Goal: Task Accomplishment & Management: Manage account settings

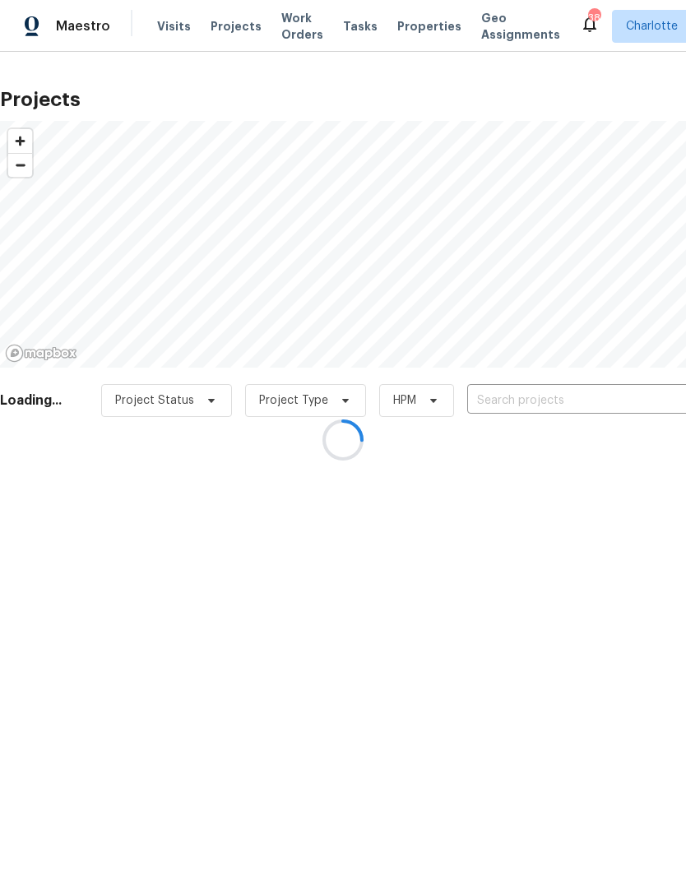
click at [239, 26] on div at bounding box center [343, 440] width 686 height 880
click at [235, 22] on div at bounding box center [343, 440] width 686 height 880
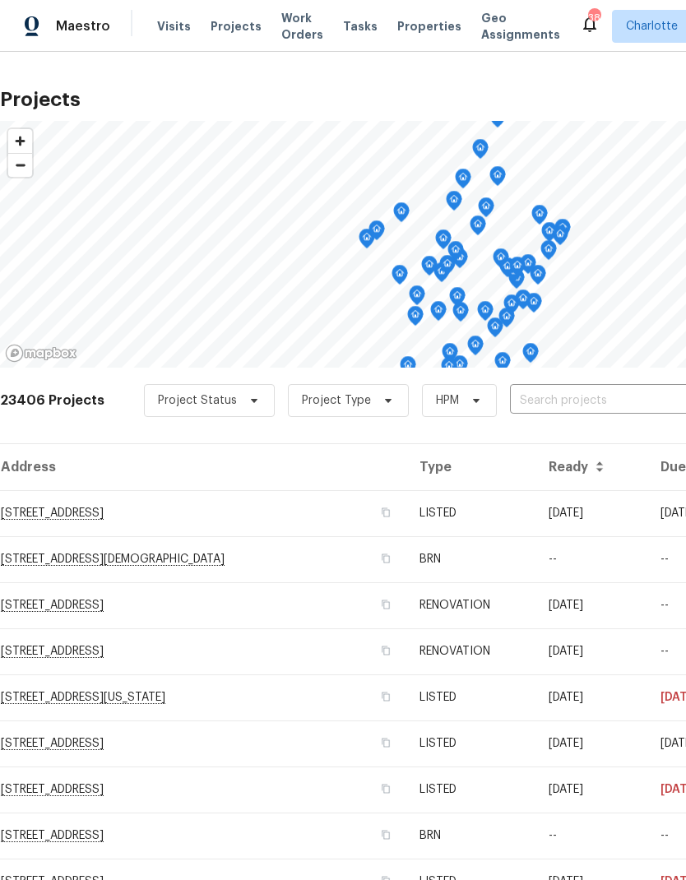
click at [568, 405] on input "text" at bounding box center [604, 401] width 188 height 26
type input "305 augu"
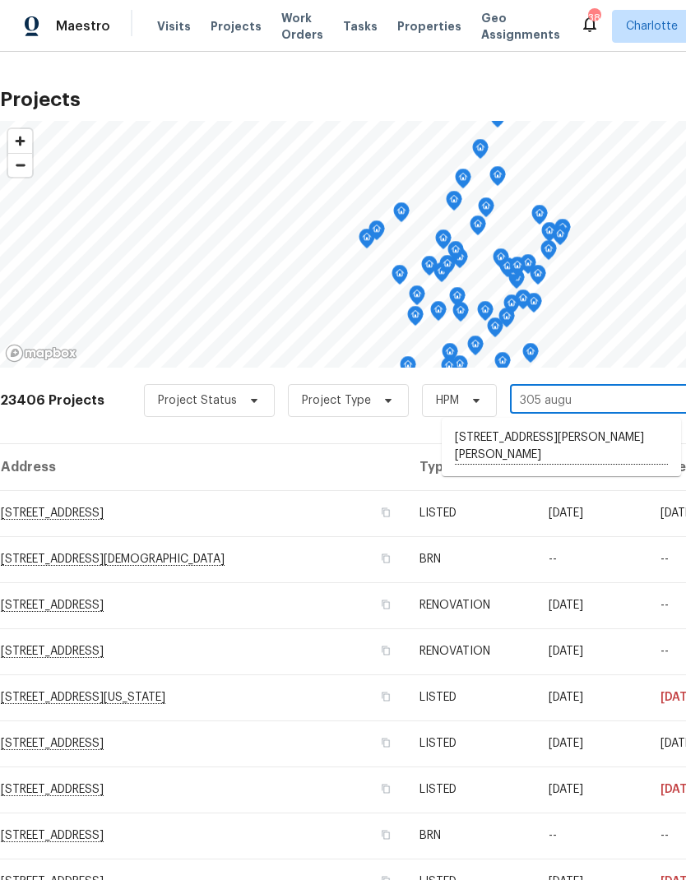
click at [606, 450] on li "[STREET_ADDRESS][PERSON_NAME][PERSON_NAME]" at bounding box center [561, 447] width 239 height 45
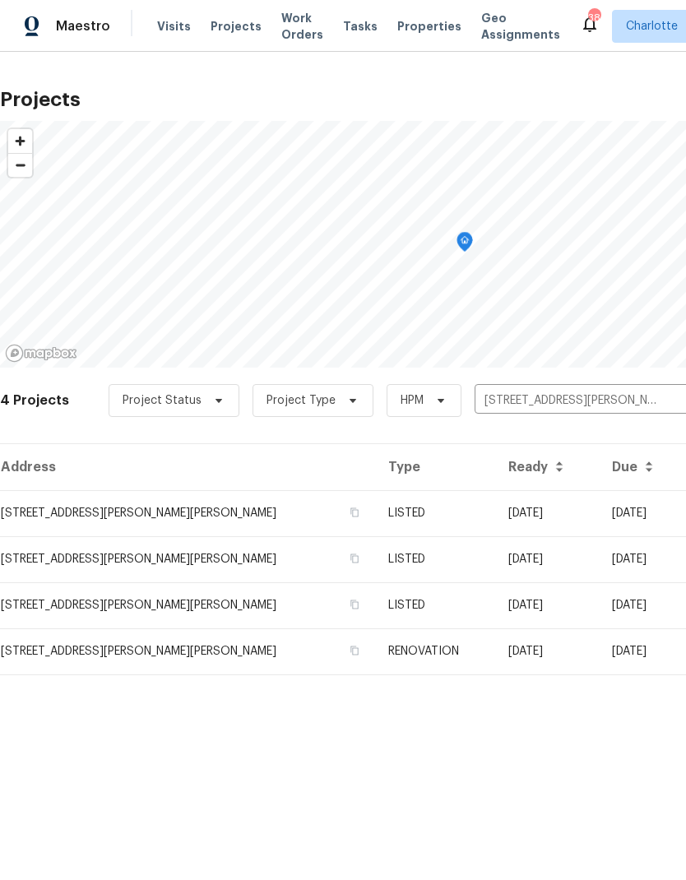
click at [570, 514] on td "09/16/25" at bounding box center [547, 513] width 104 height 46
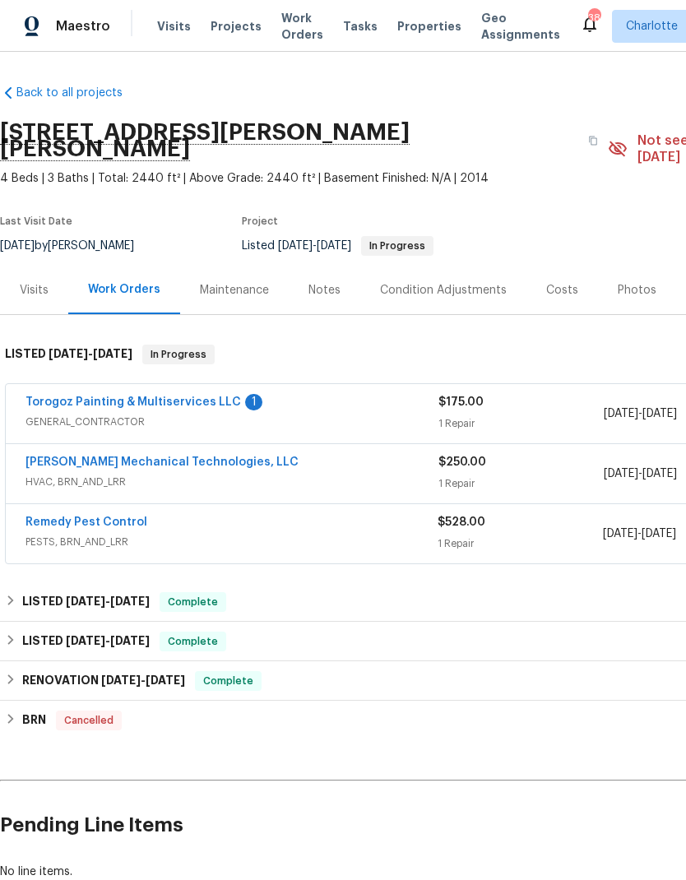
click at [40, 397] on link "Torogoz Painting & Multiservices LLC" at bounding box center [134, 403] width 216 height 12
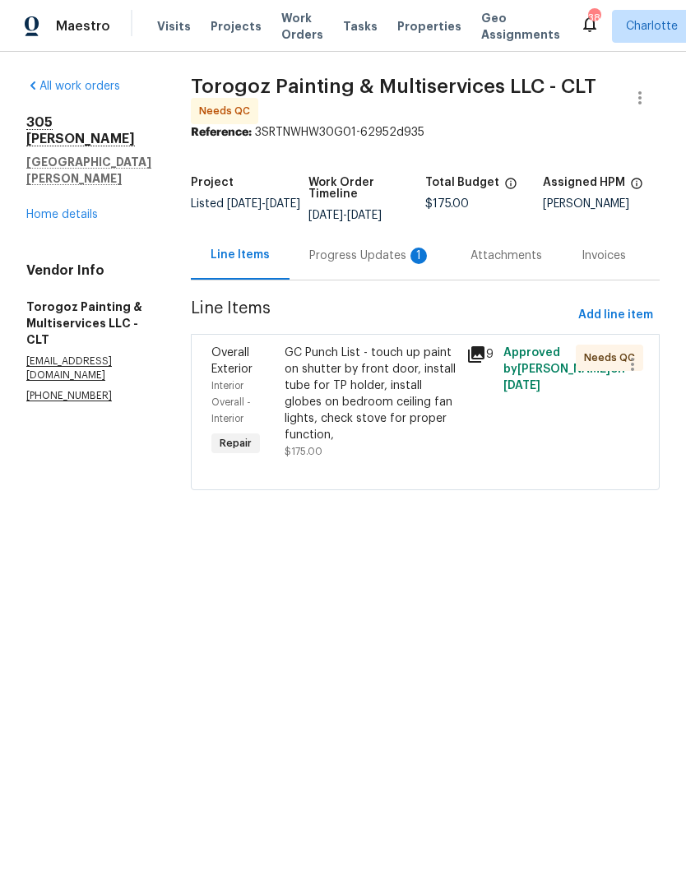
click at [372, 394] on div "GC Punch List - touch up paint on shutter by front door, install tube for TP ho…" at bounding box center [371, 394] width 173 height 99
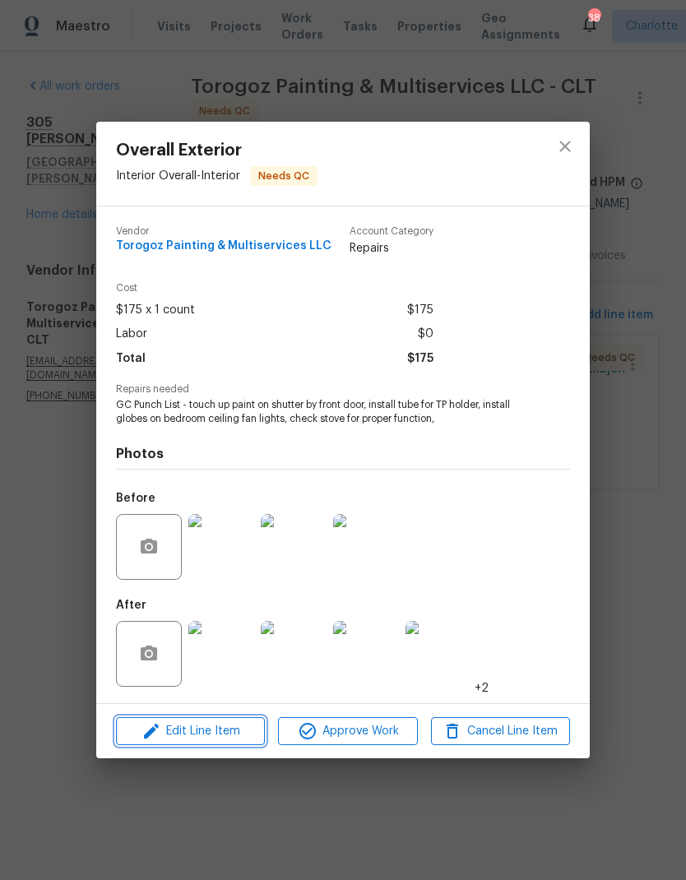
click at [242, 730] on span "Edit Line Item" at bounding box center [190, 732] width 139 height 21
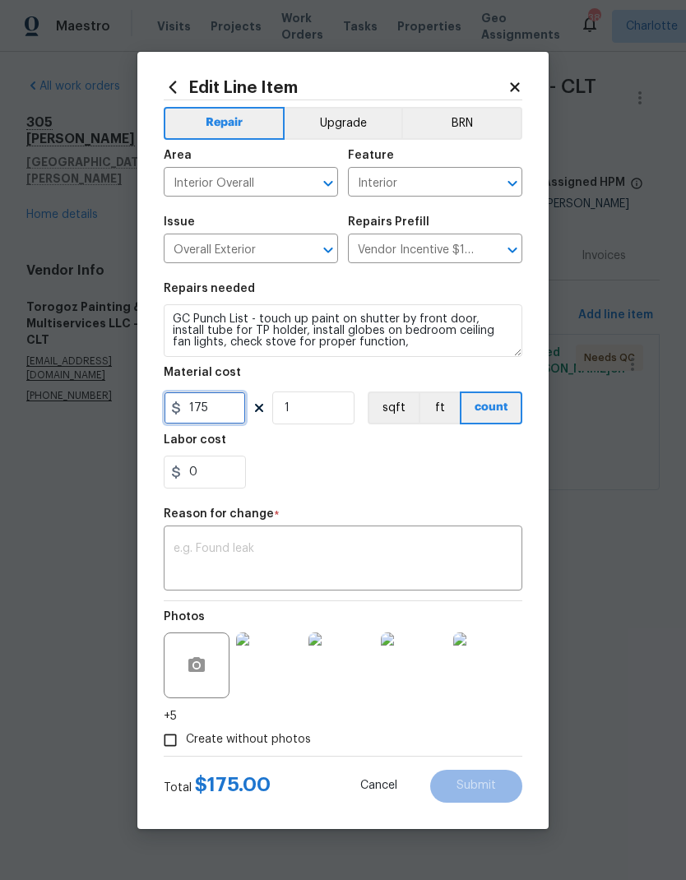
click at [245, 420] on input "175" at bounding box center [205, 408] width 82 height 33
type input "275"
click at [458, 544] on textarea at bounding box center [343, 560] width 339 height 35
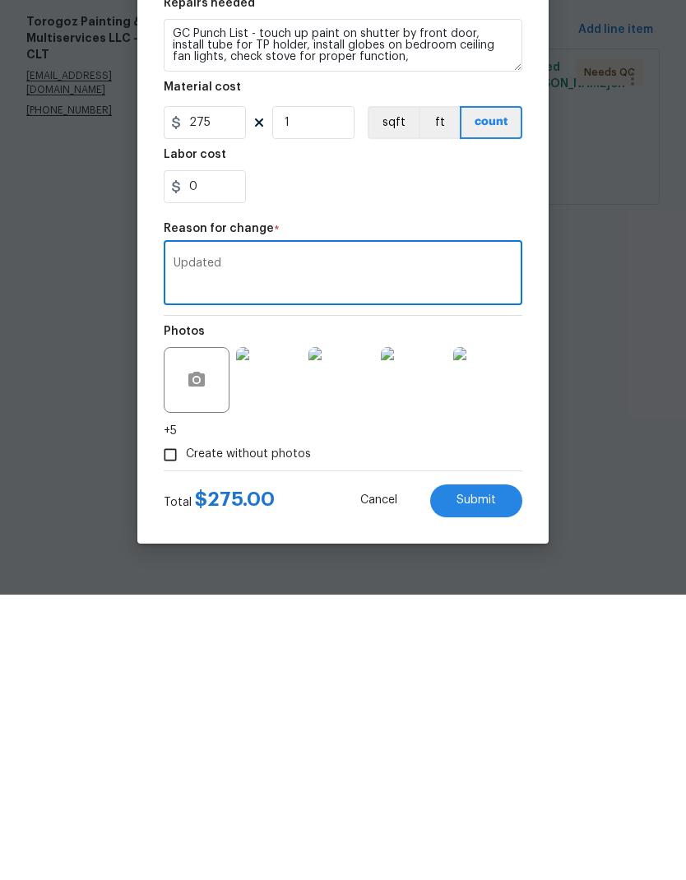
type textarea "Updated"
click at [502, 770] on button "Submit" at bounding box center [476, 786] width 92 height 33
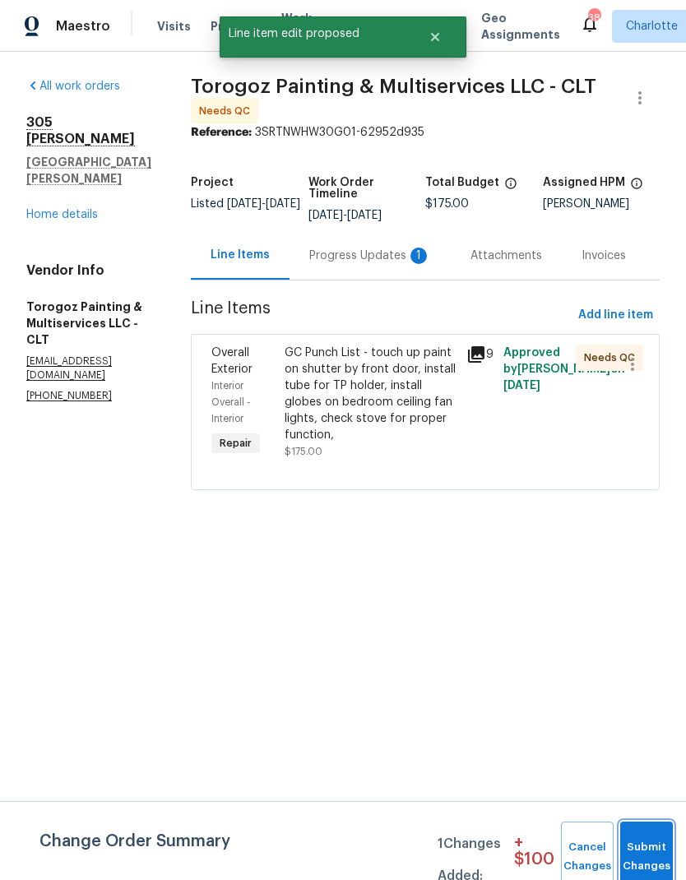
click at [655, 839] on button "Submit Changes" at bounding box center [646, 857] width 53 height 71
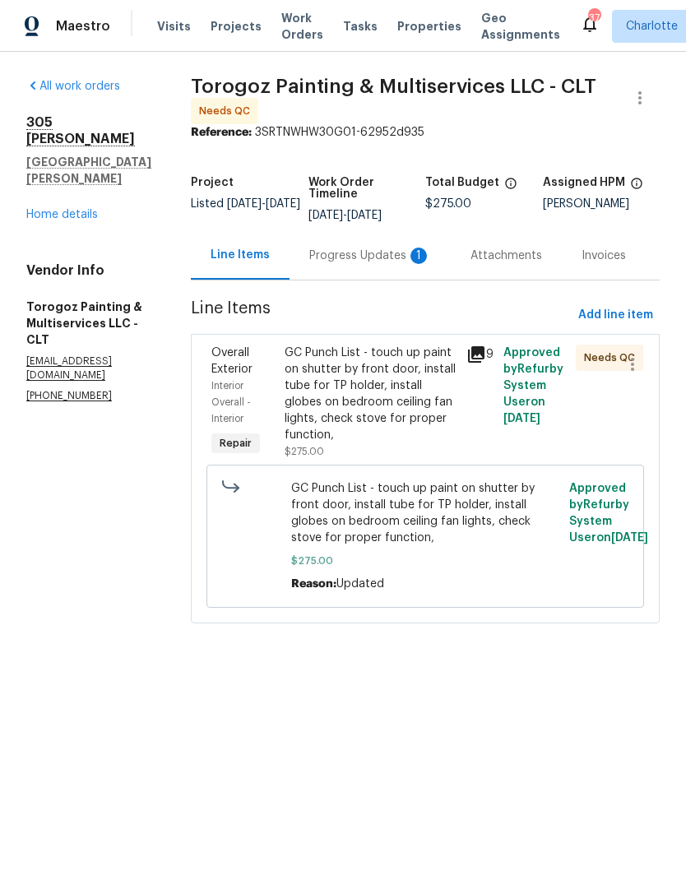
click at [432, 402] on div "GC Punch List - touch up paint on shutter by front door, install tube for TP ho…" at bounding box center [371, 394] width 173 height 99
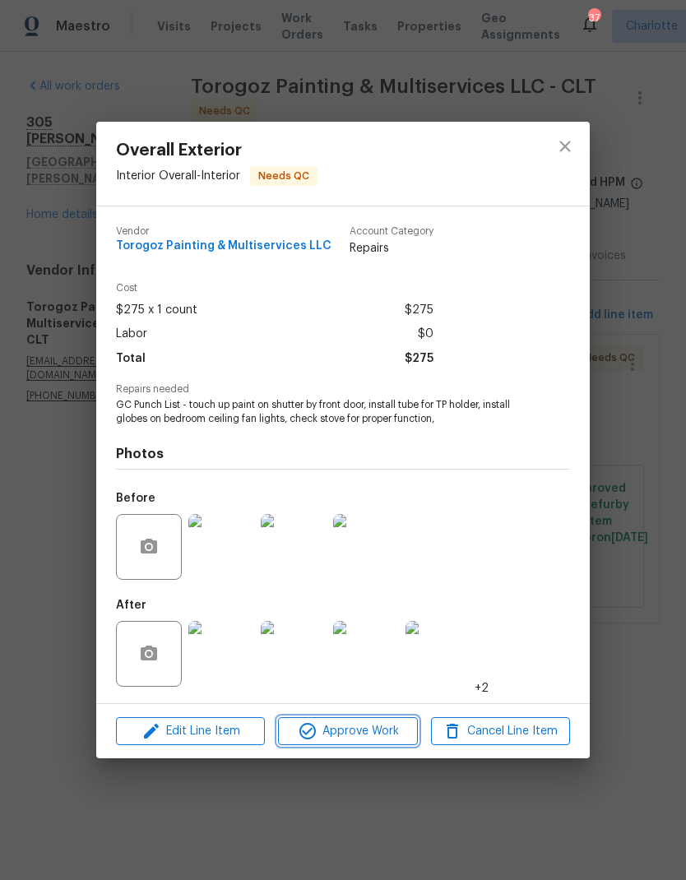
click at [382, 734] on span "Approve Work" at bounding box center [347, 732] width 129 height 21
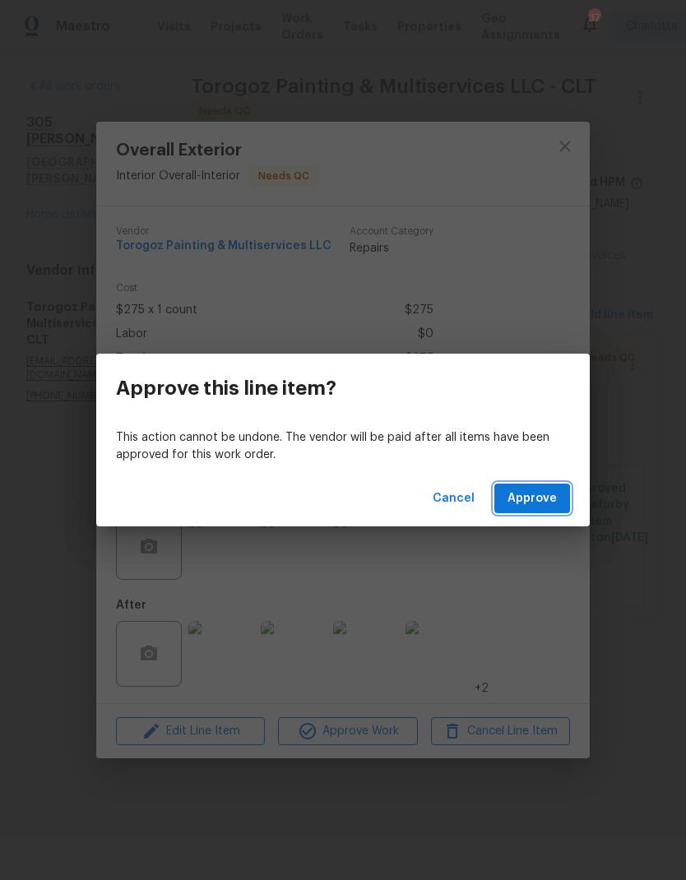
click at [536, 508] on button "Approve" at bounding box center [532, 499] width 76 height 30
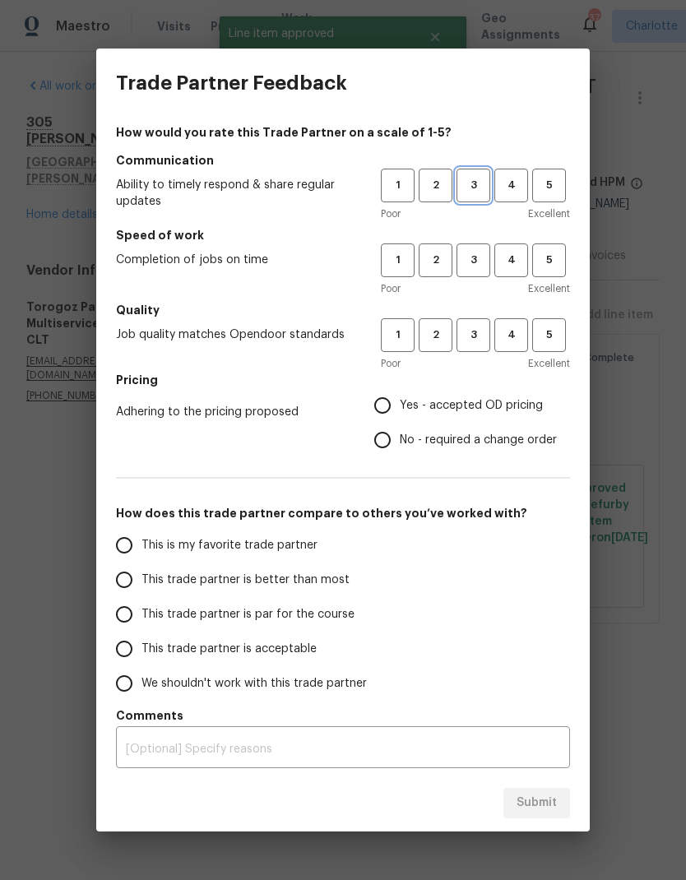
click at [484, 183] on span "3" at bounding box center [473, 185] width 30 height 19
click at [480, 259] on span "3" at bounding box center [473, 260] width 30 height 19
click at [476, 343] on span "3" at bounding box center [473, 335] width 30 height 19
click at [387, 411] on input "Yes - accepted OD pricing" at bounding box center [382, 405] width 35 height 35
radio input "true"
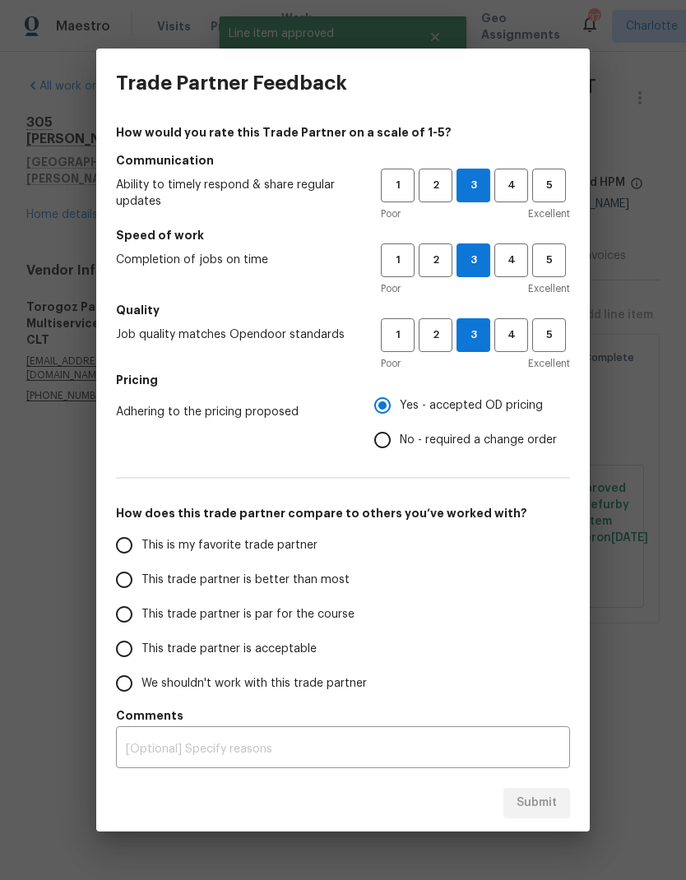
click at [125, 591] on input "This trade partner is better than most" at bounding box center [124, 580] width 35 height 35
click at [538, 806] on span "Submit" at bounding box center [537, 803] width 40 height 21
radio input "true"
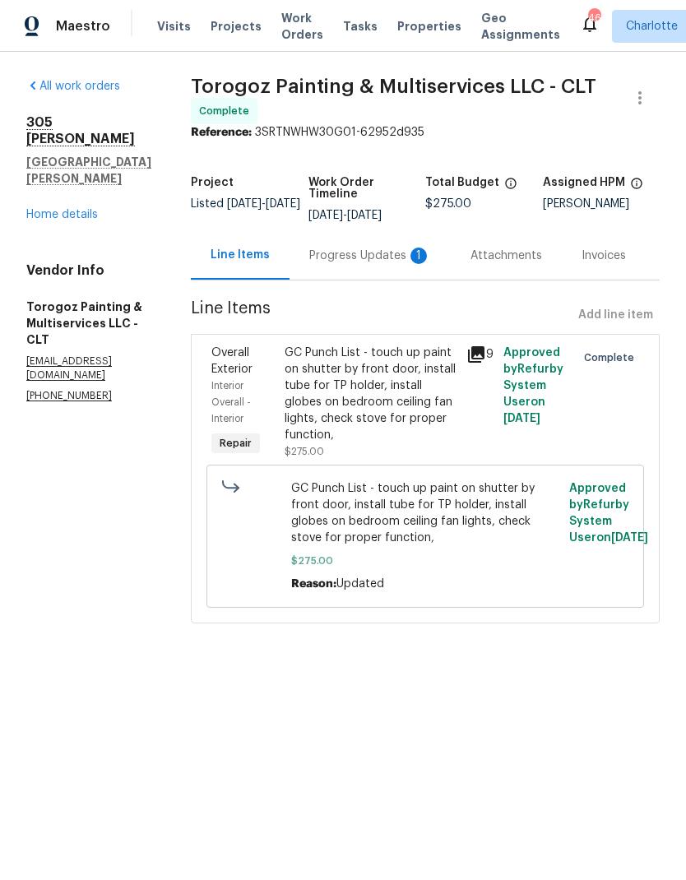
click at [386, 264] on div "Progress Updates 1" at bounding box center [370, 256] width 122 height 16
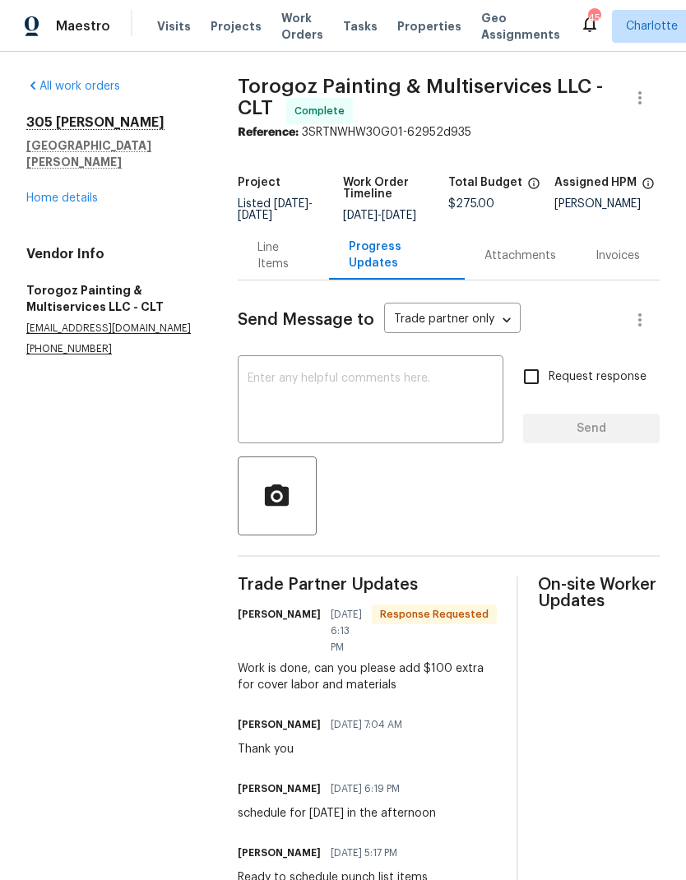
click at [451, 398] on textarea at bounding box center [371, 402] width 246 height 58
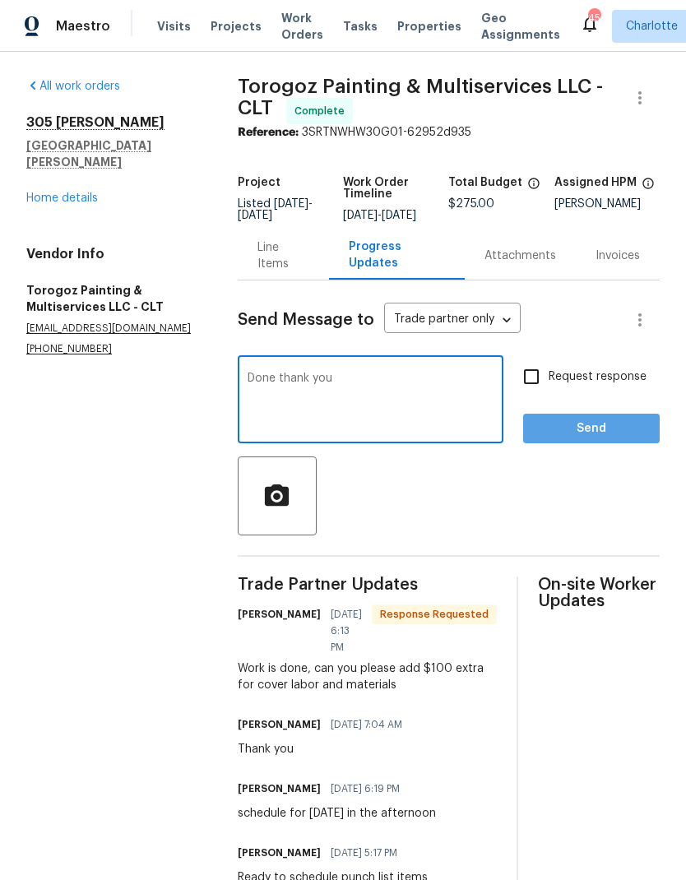
type textarea "Done thank you"
click at [588, 439] on span "Send" at bounding box center [591, 429] width 110 height 21
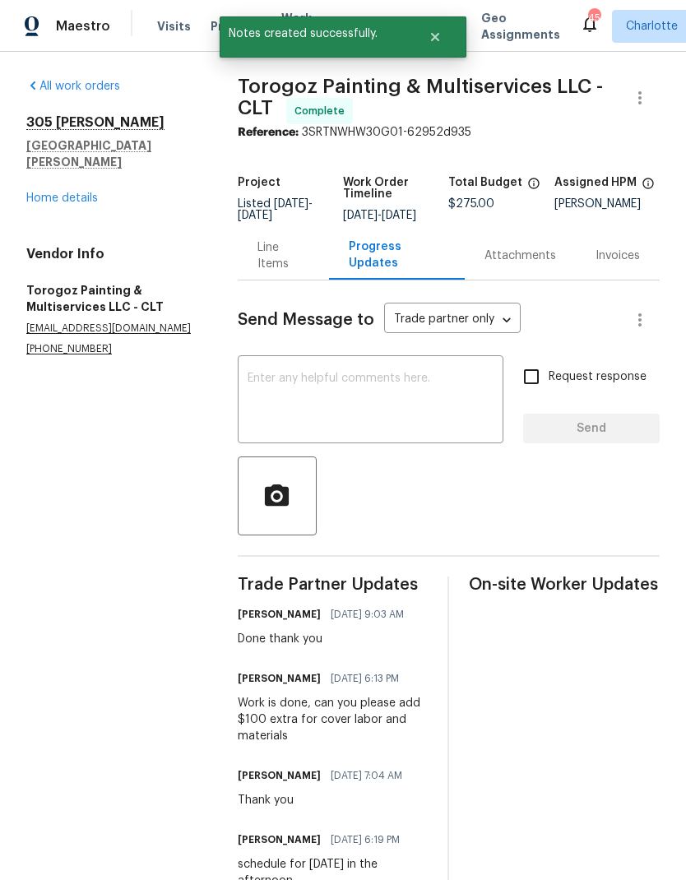
click at [35, 204] on div "All work orders 305 Augustus Ln Mount Holly, NC 28120 Home details Vendor Info …" at bounding box center [112, 217] width 172 height 278
click at [35, 203] on div "All work orders 305 Augustus Ln Mount Holly, NC 28120 Home details Vendor Info …" at bounding box center [112, 217] width 172 height 278
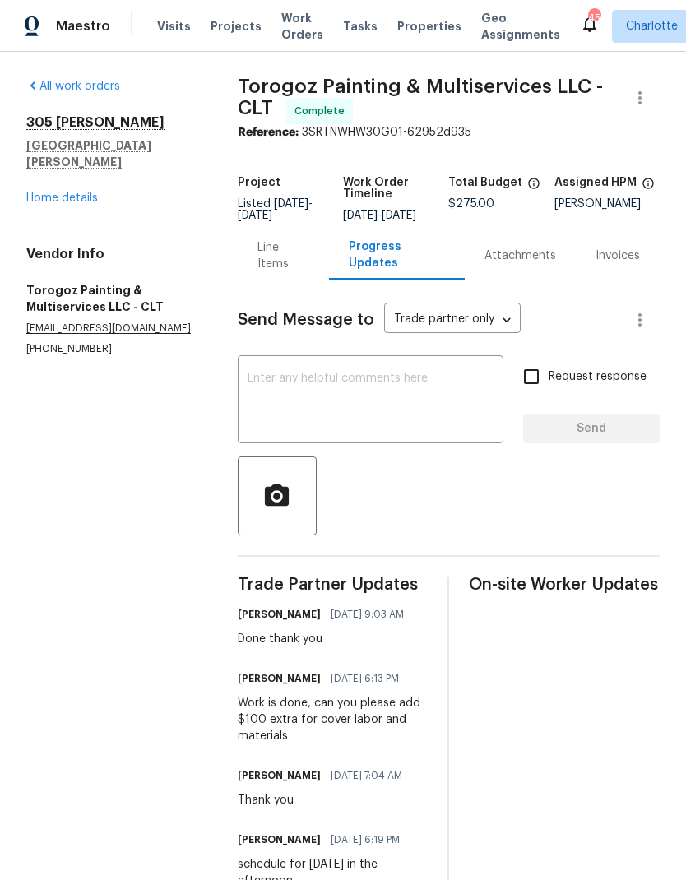
click at [30, 193] on link "Home details" at bounding box center [62, 199] width 72 height 12
